Goal: Task Accomplishment & Management: Use online tool/utility

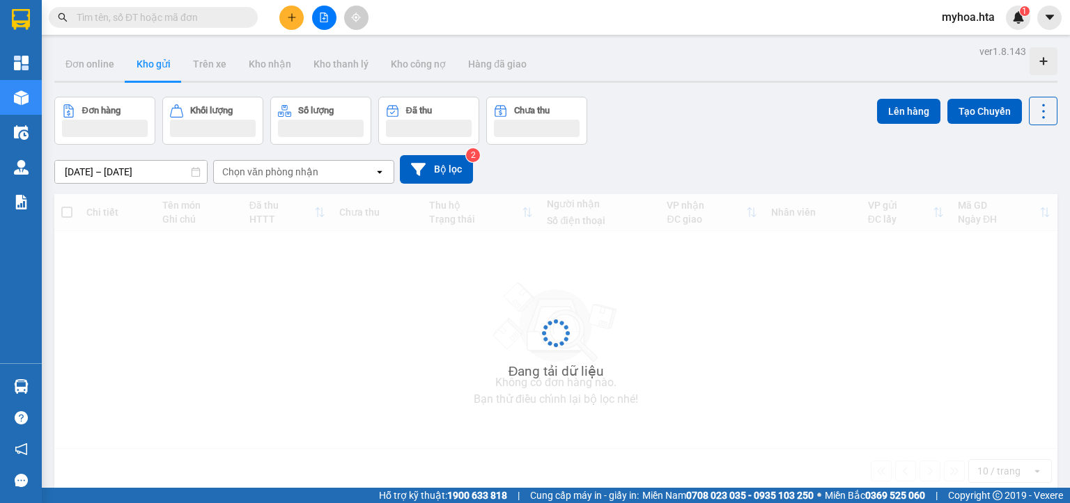
click at [323, 21] on icon "file-add" at bounding box center [324, 18] width 10 height 10
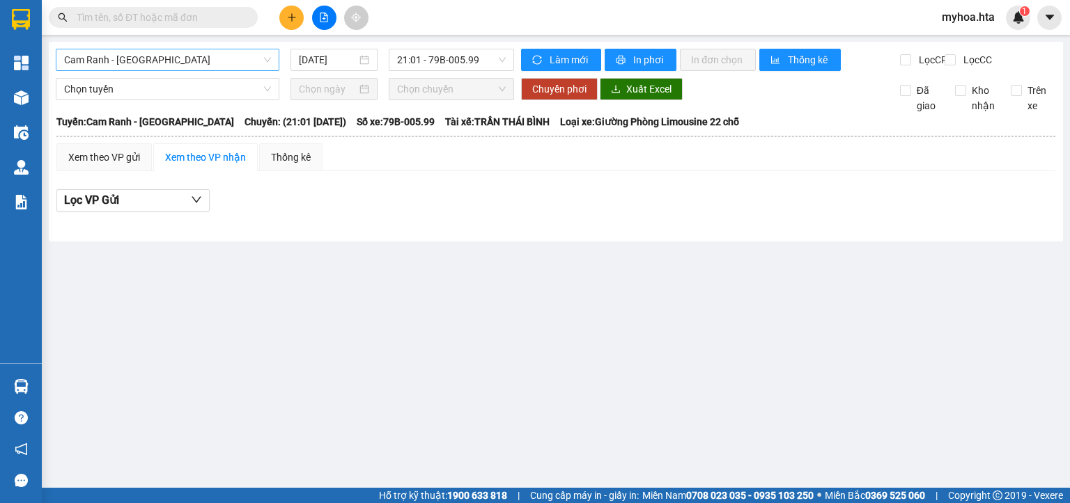
click at [250, 57] on span "Cam Ranh - [GEOGRAPHIC_DATA]" at bounding box center [167, 59] width 207 height 21
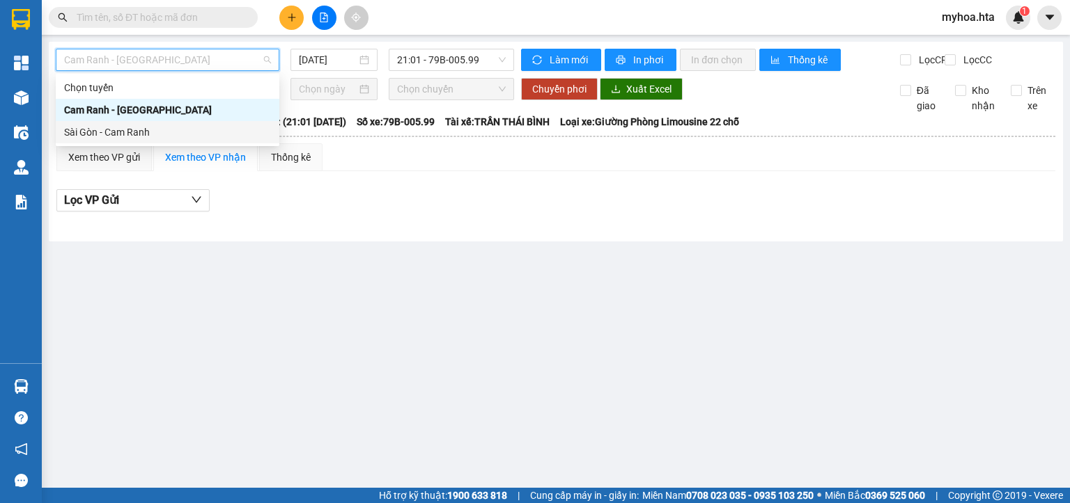
click at [228, 141] on div "Sài Gòn - Cam Ranh" at bounding box center [168, 132] width 224 height 22
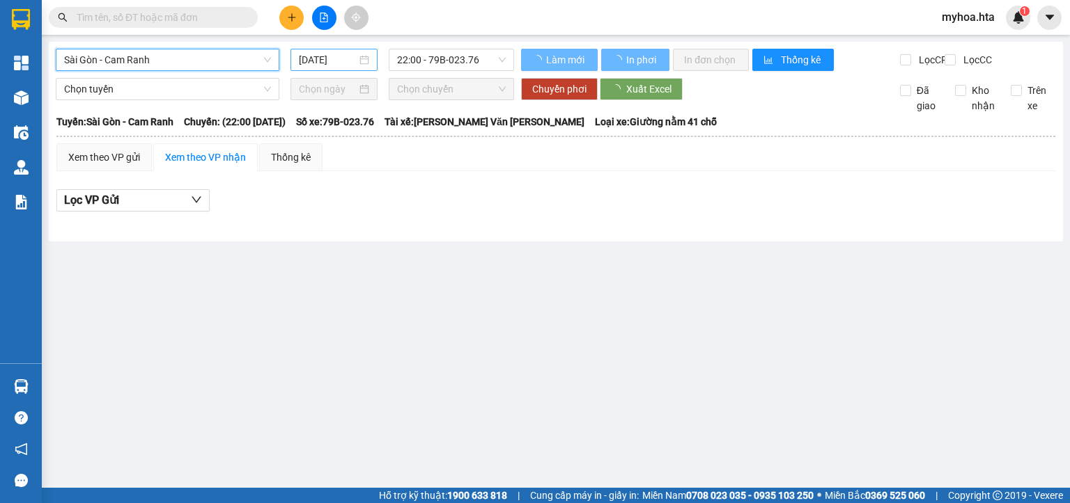
click at [319, 61] on input "[DATE]" at bounding box center [327, 59] width 57 height 15
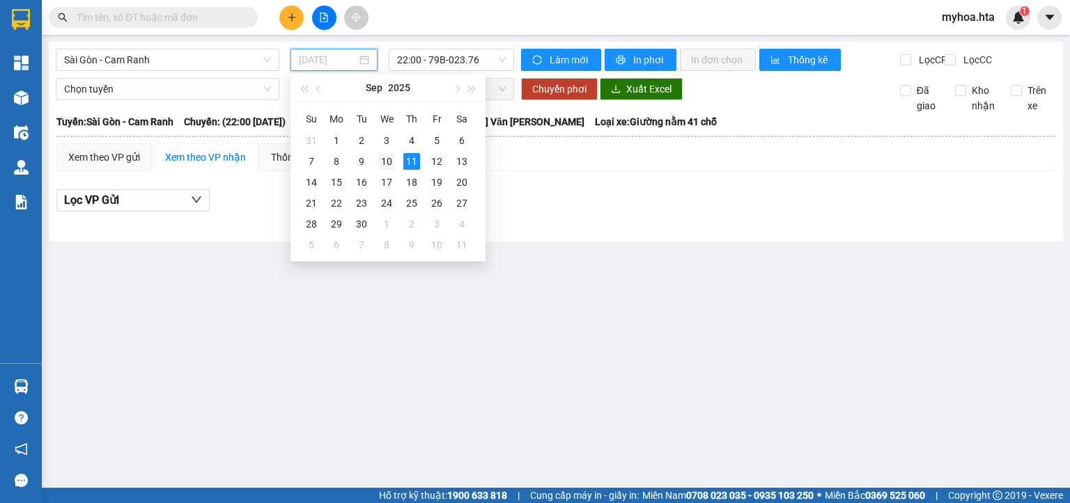
click at [379, 162] on div "10" at bounding box center [386, 161] width 17 height 17
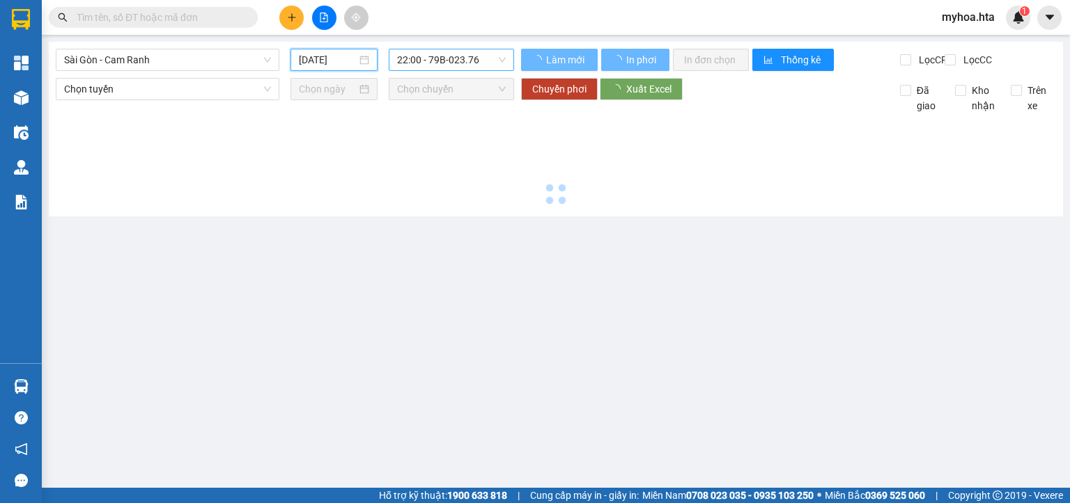
type input "[DATE]"
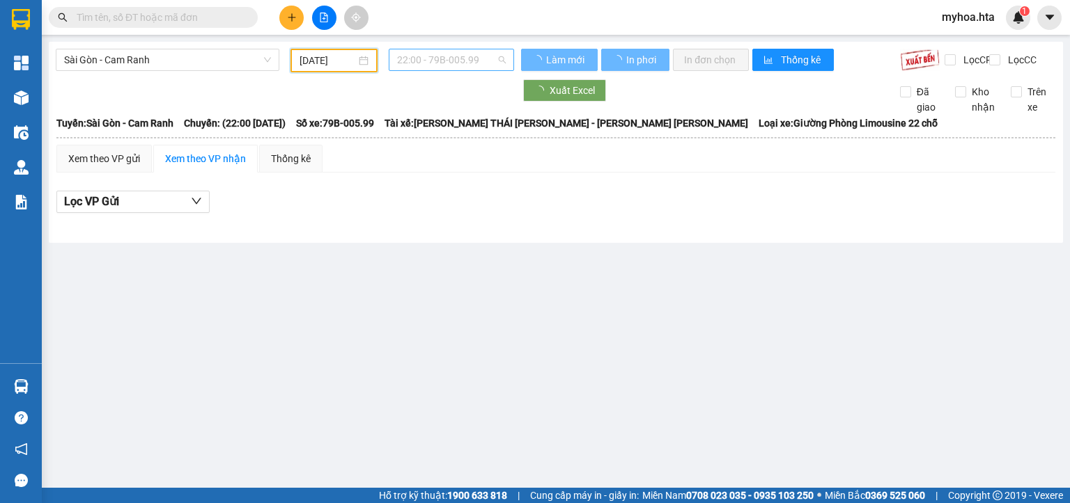
click at [462, 65] on span "22:00 - 79B-005.99" at bounding box center [451, 59] width 109 height 21
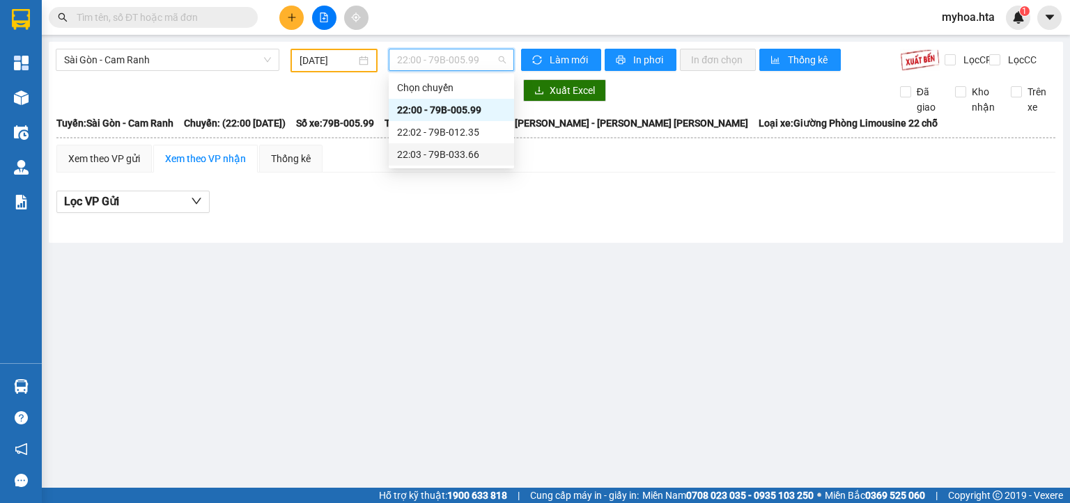
click at [462, 155] on div "22:03 - 79B-033.66" at bounding box center [451, 154] width 109 height 15
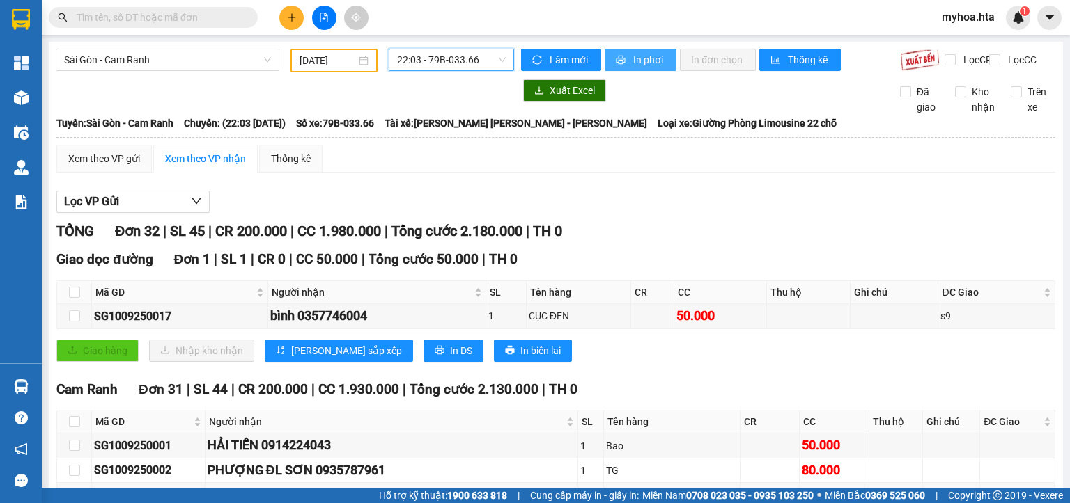
click at [635, 55] on span "In phơi" at bounding box center [649, 59] width 32 height 15
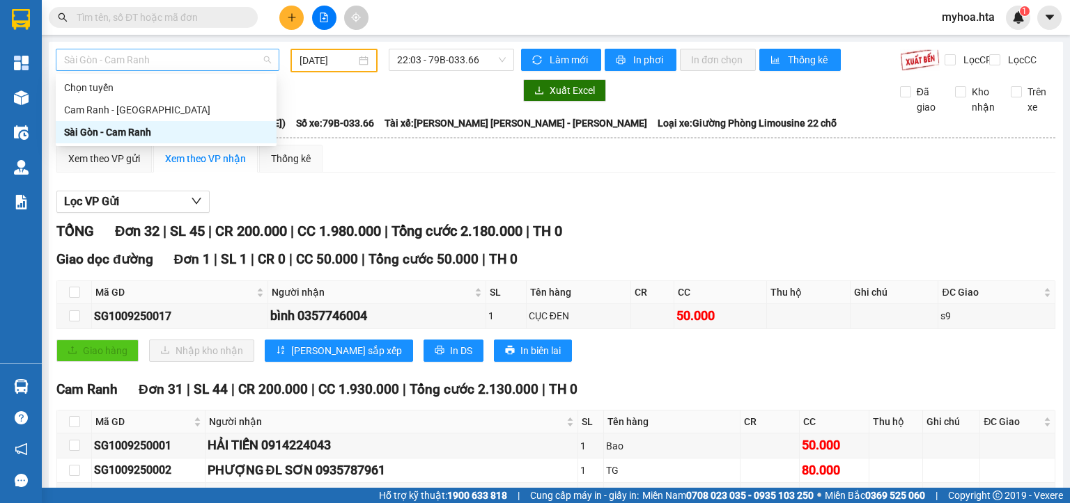
click at [253, 56] on span "Sài Gòn - Cam Ranh" at bounding box center [167, 59] width 207 height 21
click at [216, 107] on div "Cam Ranh - [GEOGRAPHIC_DATA]" at bounding box center [166, 109] width 204 height 15
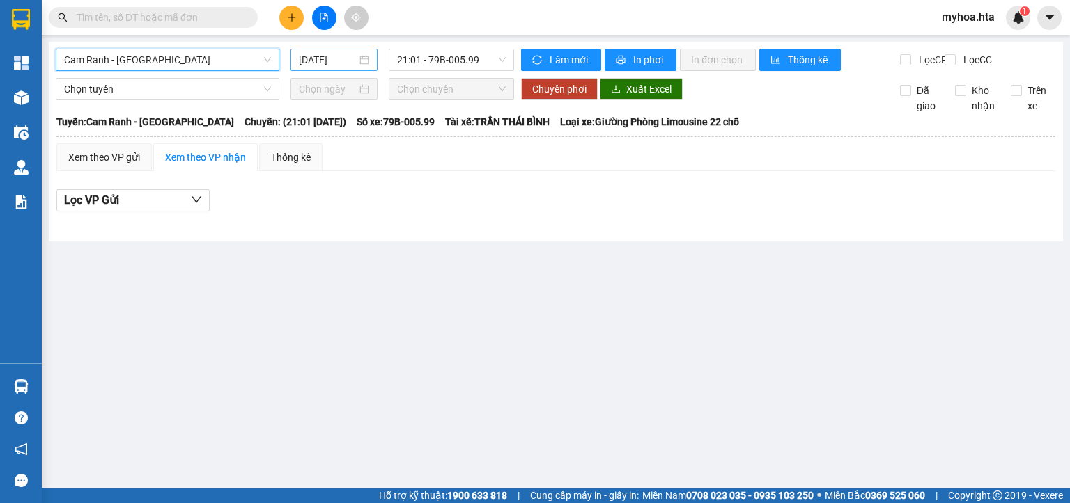
click at [315, 63] on input "[DATE]" at bounding box center [327, 59] width 57 height 15
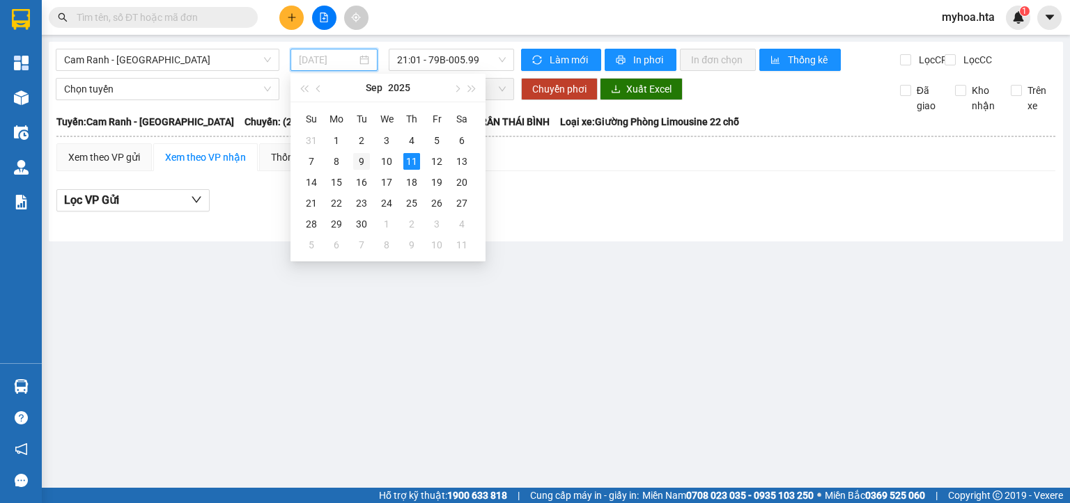
drag, startPoint x: 360, startPoint y: 163, endPoint x: 396, endPoint y: 116, distance: 59.6
click at [361, 163] on div "9" at bounding box center [361, 161] width 17 height 17
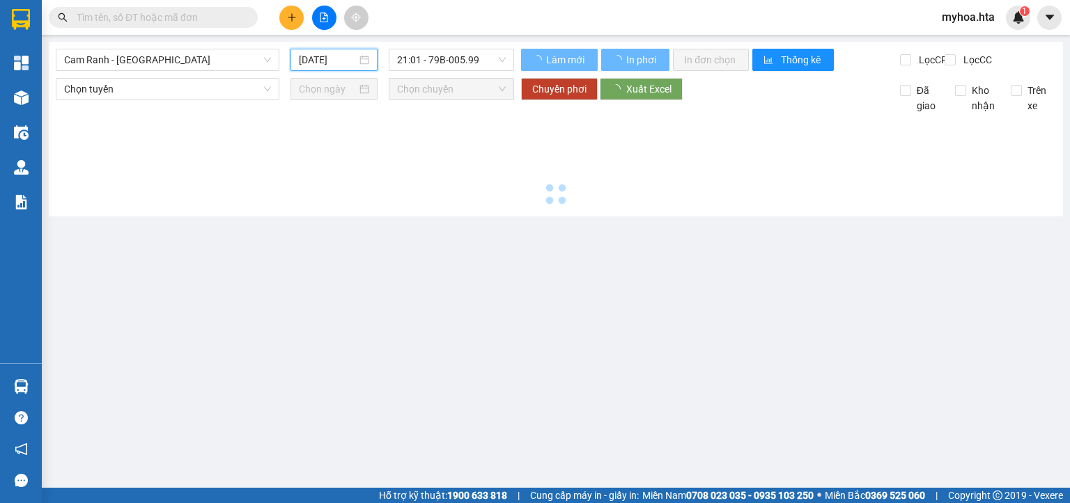
type input "[DATE]"
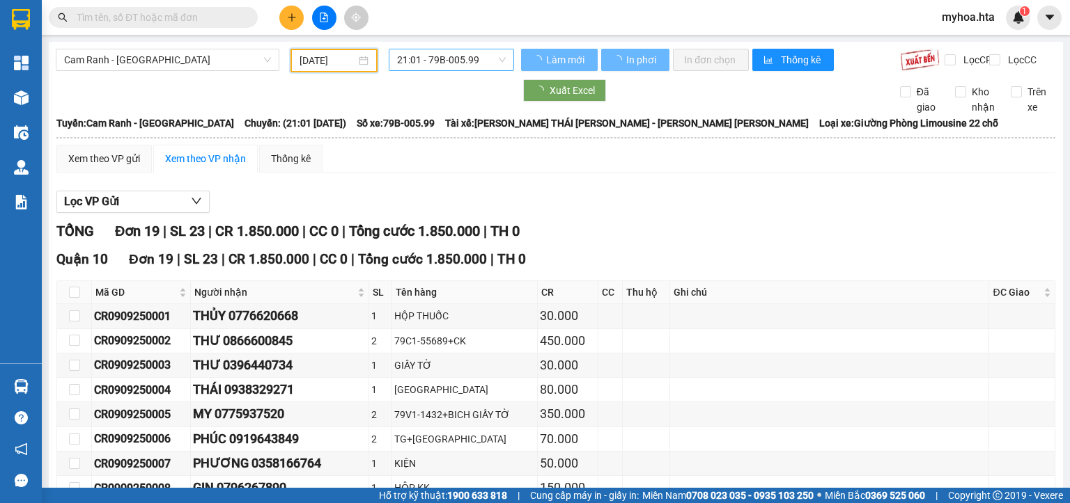
click at [478, 64] on span "21:01 - 79B-005.99" at bounding box center [451, 59] width 109 height 21
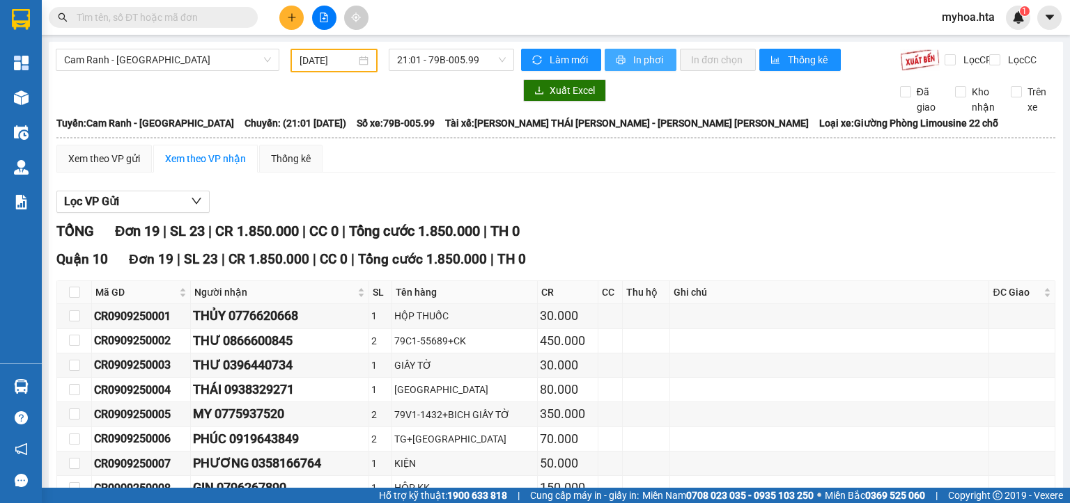
click at [648, 65] on span "In phơi" at bounding box center [649, 59] width 32 height 15
